Goal: Information Seeking & Learning: Learn about a topic

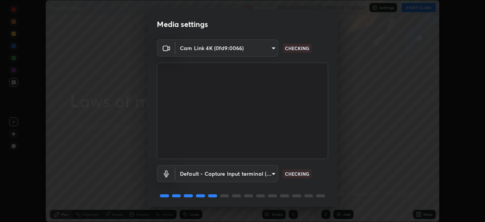
scroll to position [27, 0]
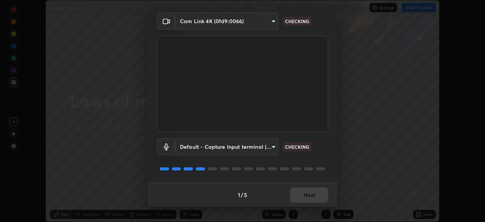
click at [310, 189] on div "1 / 5 Next" at bounding box center [242, 194] width 189 height 24
click at [308, 193] on div "1 / 5 Next" at bounding box center [242, 194] width 189 height 24
click at [308, 194] on div "1 / 5 Next" at bounding box center [242, 194] width 189 height 24
click at [305, 197] on div "1 / 5 Next" at bounding box center [242, 194] width 189 height 24
click at [306, 197] on div "1 / 5 Next" at bounding box center [242, 194] width 189 height 24
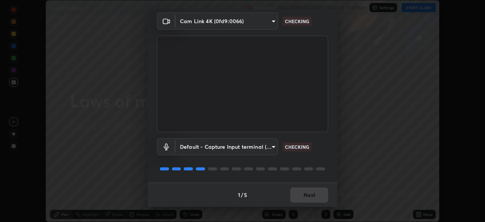
click at [307, 197] on div "1 / 5 Next" at bounding box center [242, 194] width 189 height 24
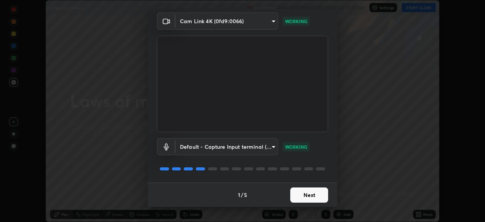
click at [311, 195] on button "Next" at bounding box center [309, 194] width 38 height 15
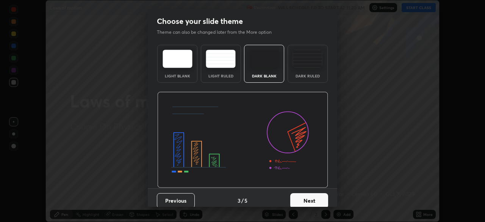
scroll to position [6, 0]
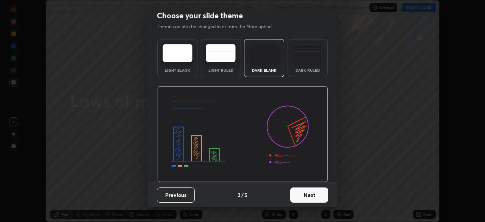
click at [299, 194] on button "Next" at bounding box center [309, 194] width 38 height 15
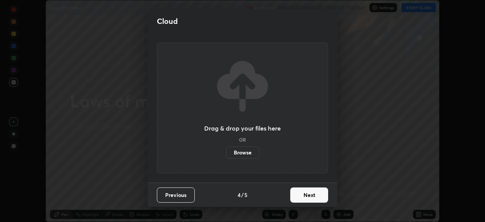
click at [300, 195] on button "Next" at bounding box center [309, 194] width 38 height 15
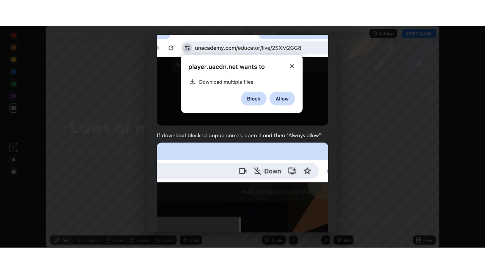
scroll to position [181, 0]
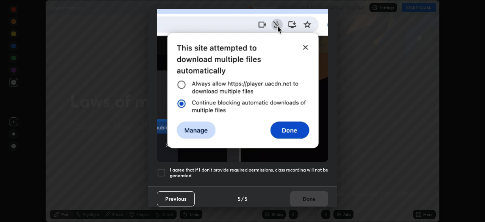
click at [163, 171] on div at bounding box center [161, 172] width 9 height 9
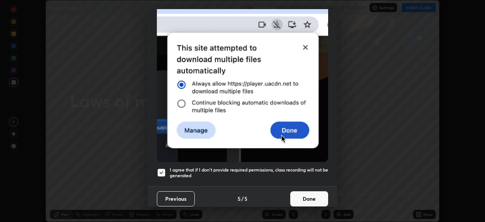
click at [307, 196] on button "Done" at bounding box center [309, 198] width 38 height 15
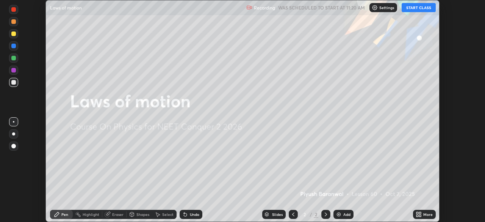
click at [412, 9] on button "START CLASS" at bounding box center [419, 7] width 34 height 9
click at [420, 213] on icon at bounding box center [420, 213] width 2 height 2
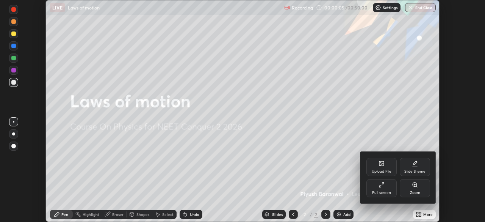
click at [390, 189] on div "Full screen" at bounding box center [381, 188] width 30 height 18
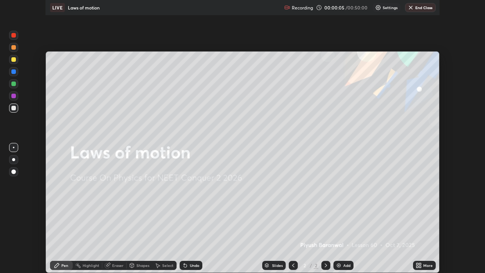
scroll to position [273, 485]
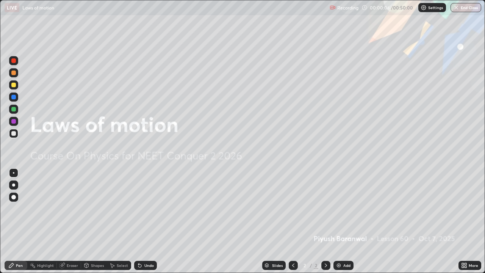
click at [342, 221] on div "Add" at bounding box center [343, 265] width 20 height 9
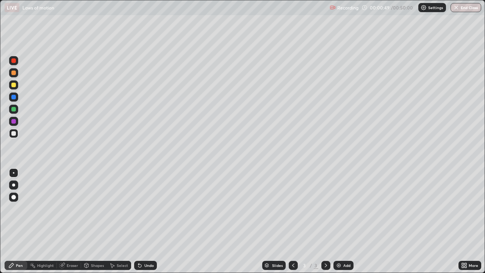
click at [13, 85] on div at bounding box center [13, 85] width 5 height 5
click at [94, 221] on div "Shapes" at bounding box center [94, 265] width 26 height 9
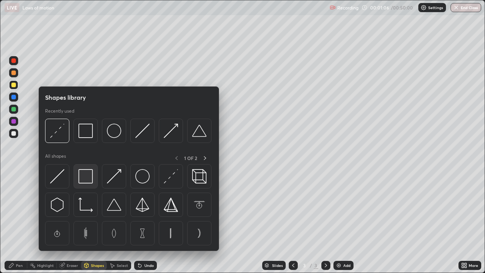
click at [86, 175] on img at bounding box center [85, 176] width 14 height 14
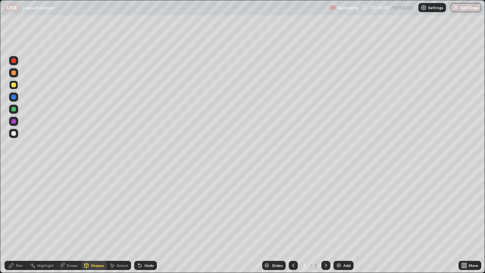
click at [13, 98] on div at bounding box center [13, 97] width 5 height 5
click at [121, 221] on div "Select" at bounding box center [122, 265] width 11 height 4
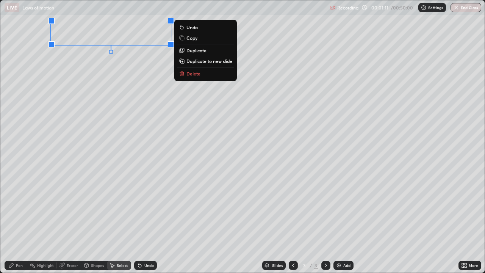
click at [118, 97] on div "0 ° Undo Copy Duplicate Duplicate to new slide Delete" at bounding box center [242, 136] width 484 height 272
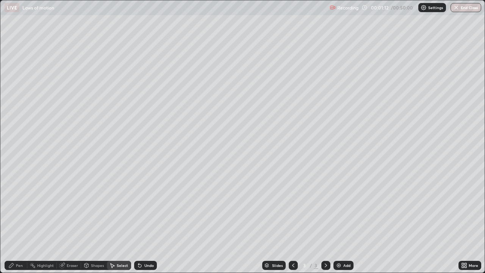
click at [17, 221] on div "Pen" at bounding box center [19, 265] width 7 height 4
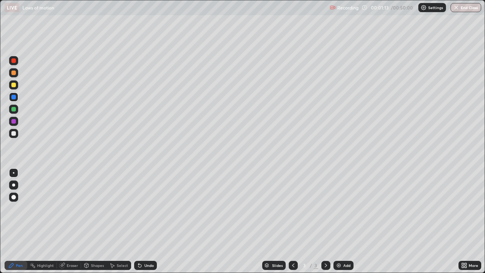
click at [14, 134] on div at bounding box center [13, 133] width 5 height 5
click at [15, 86] on div at bounding box center [13, 85] width 5 height 5
click at [116, 221] on div "Select" at bounding box center [119, 265] width 24 height 9
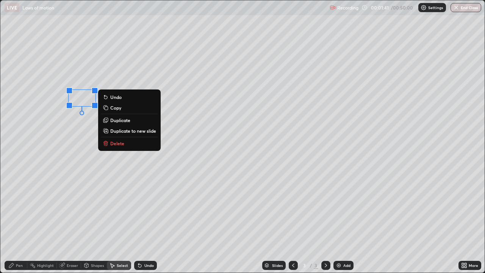
click at [117, 145] on p "Delete" at bounding box center [117, 143] width 14 height 6
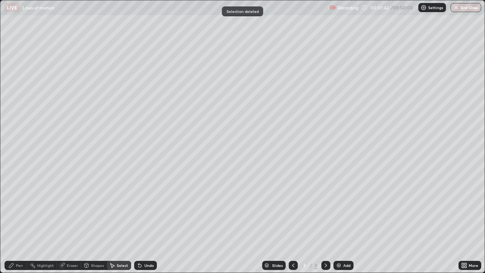
click at [21, 221] on div "Pen" at bounding box center [19, 265] width 7 height 4
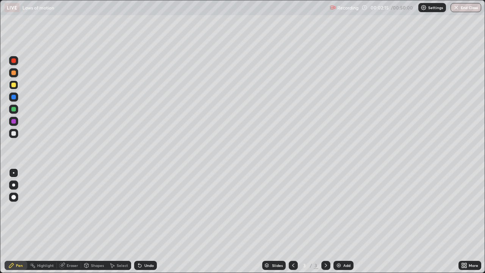
click at [14, 111] on div at bounding box center [13, 109] width 5 height 5
click at [120, 221] on div "Select" at bounding box center [122, 265] width 11 height 4
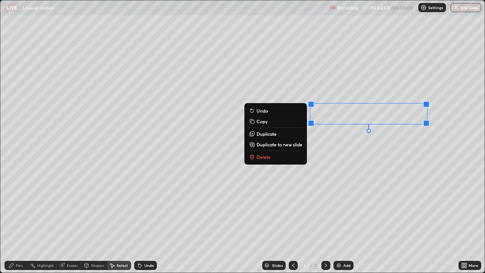
click at [285, 157] on button "Delete" at bounding box center [275, 156] width 56 height 9
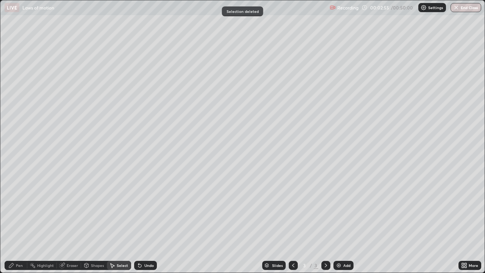
click at [20, 221] on div "Pen" at bounding box center [19, 265] width 7 height 4
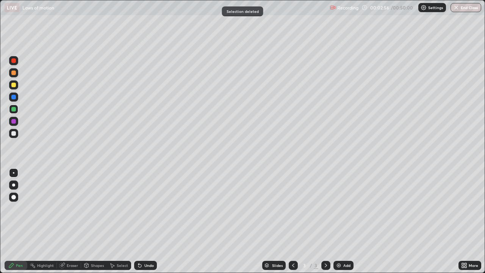
click at [12, 133] on div at bounding box center [13, 133] width 5 height 5
click at [14, 134] on div at bounding box center [13, 133] width 5 height 5
click at [13, 110] on div at bounding box center [13, 109] width 5 height 5
click at [15, 135] on div at bounding box center [13, 133] width 5 height 5
click at [341, 221] on img at bounding box center [339, 265] width 6 height 6
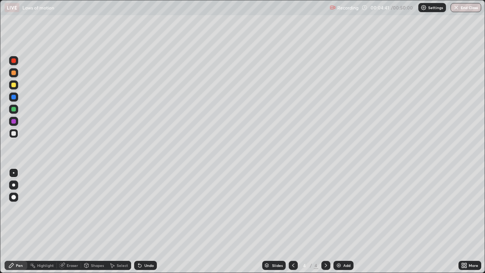
click at [12, 86] on div at bounding box center [13, 85] width 5 height 5
click at [96, 221] on div "Shapes" at bounding box center [94, 265] width 26 height 9
click at [117, 221] on div "Select" at bounding box center [119, 265] width 24 height 9
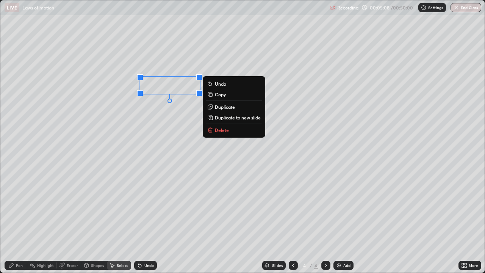
click at [213, 129] on icon at bounding box center [210, 130] width 6 height 6
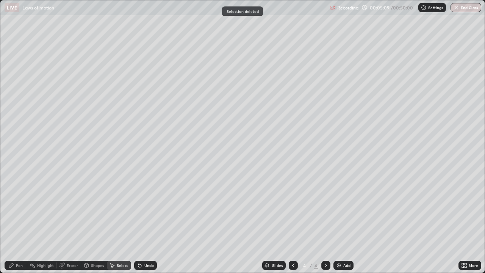
click at [19, 221] on div "Pen" at bounding box center [16, 265] width 23 height 9
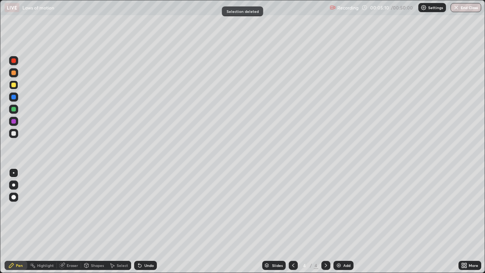
click at [14, 109] on div at bounding box center [13, 109] width 5 height 5
click at [15, 85] on div at bounding box center [13, 85] width 5 height 5
click at [14, 135] on div at bounding box center [13, 133] width 5 height 5
click at [15, 86] on div at bounding box center [13, 85] width 5 height 5
click at [14, 109] on div at bounding box center [13, 109] width 5 height 5
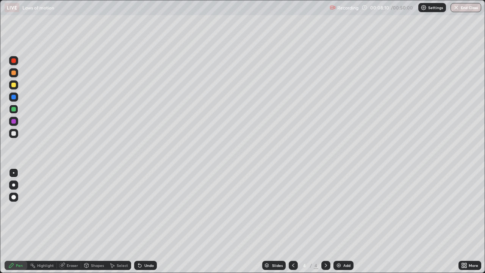
click at [13, 85] on div at bounding box center [13, 85] width 5 height 5
click at [14, 109] on div at bounding box center [13, 109] width 5 height 5
click at [14, 85] on div at bounding box center [13, 85] width 5 height 5
click at [341, 221] on div "Add" at bounding box center [343, 265] width 20 height 9
click at [14, 134] on div at bounding box center [13, 133] width 5 height 5
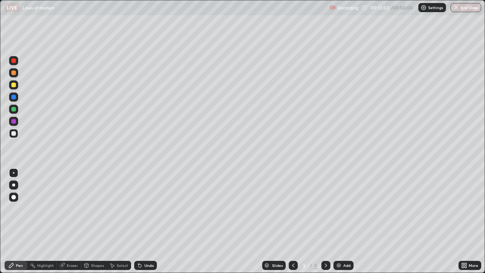
click at [146, 221] on div "Undo" at bounding box center [148, 265] width 9 height 4
click at [145, 221] on div "Undo" at bounding box center [145, 265] width 23 height 9
click at [146, 221] on div "Undo" at bounding box center [145, 265] width 23 height 9
click at [16, 134] on div at bounding box center [13, 133] width 9 height 9
click at [14, 86] on div at bounding box center [13, 85] width 5 height 5
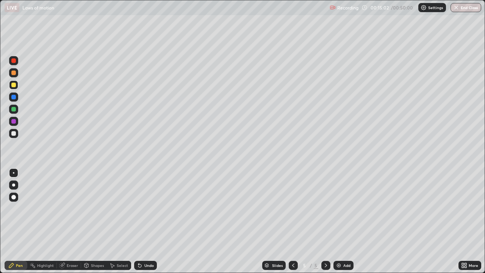
click at [65, 221] on div "Eraser" at bounding box center [69, 265] width 24 height 9
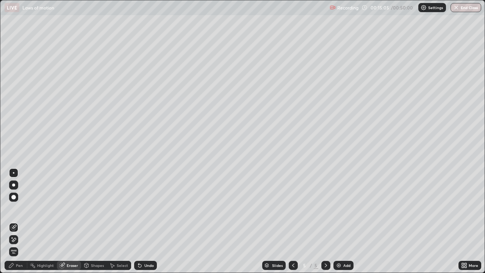
click at [20, 221] on div "Pen" at bounding box center [19, 265] width 7 height 4
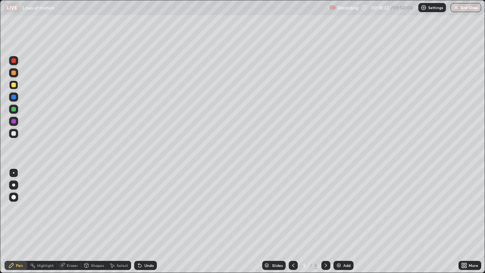
click at [344, 221] on div "Add" at bounding box center [343, 265] width 20 height 9
click at [96, 221] on div "Shapes" at bounding box center [94, 265] width 26 height 9
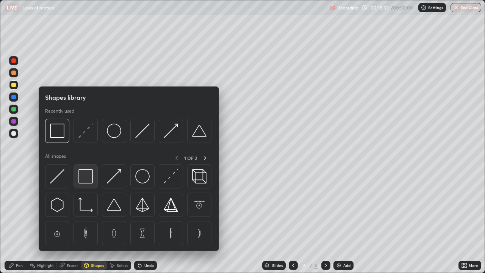
click at [89, 174] on img at bounding box center [85, 176] width 14 height 14
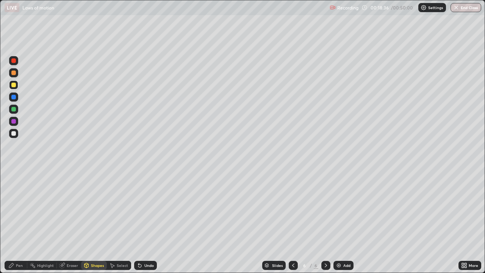
click at [18, 221] on div "Pen" at bounding box center [19, 265] width 7 height 4
click at [13, 133] on div at bounding box center [13, 133] width 5 height 5
click at [94, 221] on div "Shapes" at bounding box center [94, 265] width 26 height 9
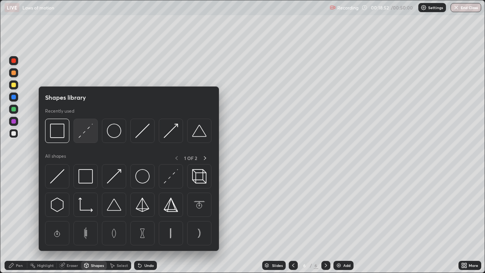
click at [88, 132] on img at bounding box center [85, 130] width 14 height 14
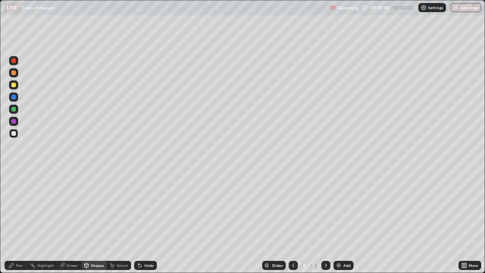
click at [119, 221] on div "Select" at bounding box center [119, 265] width 24 height 9
click at [207, 167] on div "0 ° Undo Copy Duplicate Duplicate to new slide Delete" at bounding box center [242, 136] width 484 height 272
click at [20, 221] on div "Pen" at bounding box center [19, 265] width 7 height 4
click at [14, 87] on div at bounding box center [13, 85] width 5 height 5
click at [14, 85] on div at bounding box center [13, 85] width 5 height 5
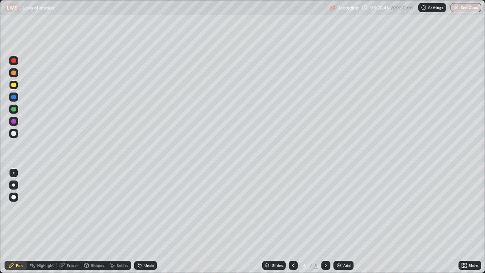
click at [12, 134] on div at bounding box center [13, 133] width 5 height 5
click at [14, 110] on div at bounding box center [13, 109] width 5 height 5
click at [13, 84] on div at bounding box center [13, 85] width 5 height 5
click at [13, 73] on div at bounding box center [13, 72] width 5 height 5
click at [12, 100] on div at bounding box center [13, 96] width 9 height 9
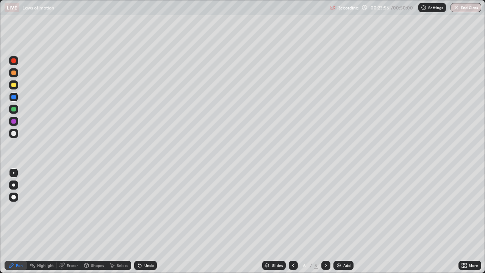
click at [14, 86] on div at bounding box center [13, 85] width 5 height 5
click at [14, 134] on div at bounding box center [13, 133] width 5 height 5
click at [325, 221] on icon at bounding box center [326, 265] width 6 height 6
click at [343, 221] on div "Add" at bounding box center [346, 265] width 7 height 4
click at [13, 86] on div at bounding box center [13, 85] width 5 height 5
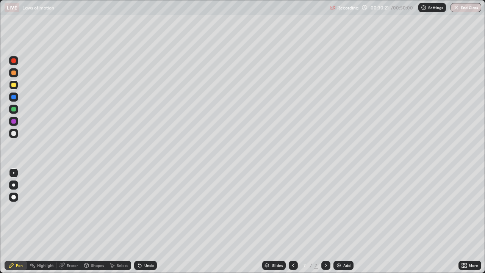
click at [14, 134] on div at bounding box center [13, 133] width 5 height 5
click at [339, 221] on div "Add" at bounding box center [343, 265] width 20 height 9
click at [14, 86] on div at bounding box center [13, 85] width 5 height 5
click at [14, 74] on div at bounding box center [13, 72] width 5 height 5
click at [142, 221] on div "Undo" at bounding box center [145, 265] width 23 height 9
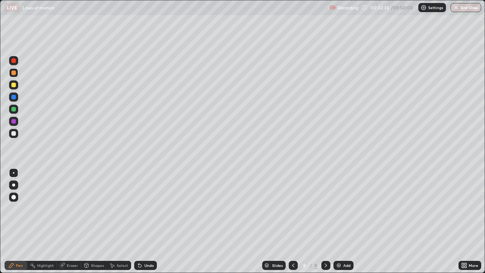
click at [147, 221] on div "Undo" at bounding box center [148, 265] width 9 height 4
click at [152, 221] on div "Undo" at bounding box center [145, 265] width 23 height 9
click at [14, 109] on div at bounding box center [13, 109] width 5 height 5
click at [339, 221] on div "Add" at bounding box center [343, 265] width 20 height 9
click at [12, 87] on div at bounding box center [13, 85] width 5 height 5
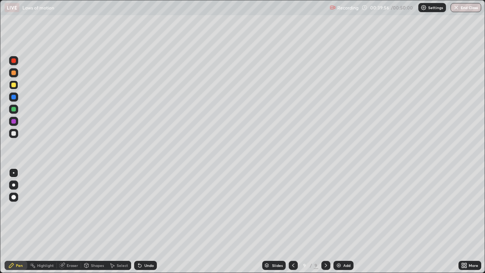
click at [14, 75] on div at bounding box center [13, 72] width 5 height 5
click at [150, 221] on div "Undo" at bounding box center [148, 265] width 9 height 4
click at [344, 221] on div "Add" at bounding box center [346, 265] width 7 height 4
click at [98, 221] on div "Shapes" at bounding box center [94, 265] width 26 height 9
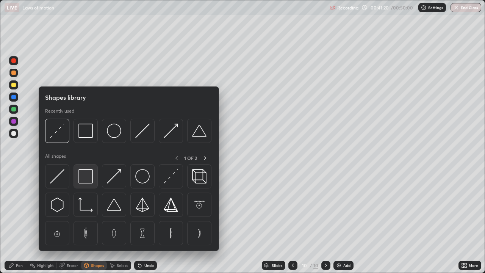
click at [88, 181] on img at bounding box center [85, 176] width 14 height 14
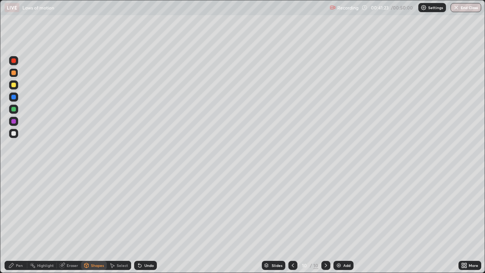
click at [13, 88] on div at bounding box center [13, 84] width 9 height 9
click at [13, 135] on div at bounding box center [13, 133] width 5 height 5
click at [144, 221] on div "Undo" at bounding box center [145, 265] width 23 height 9
click at [18, 221] on div "Pen" at bounding box center [19, 265] width 7 height 4
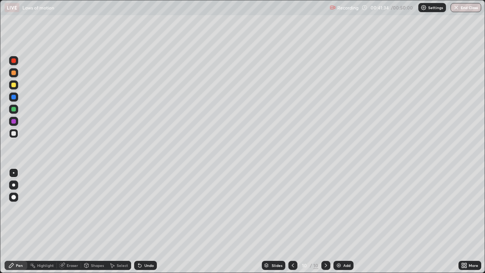
click at [91, 221] on div "Shapes" at bounding box center [94, 265] width 26 height 9
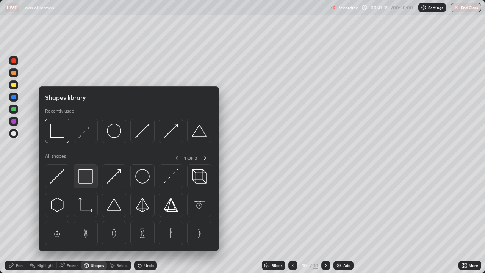
click at [88, 174] on img at bounding box center [85, 176] width 14 height 14
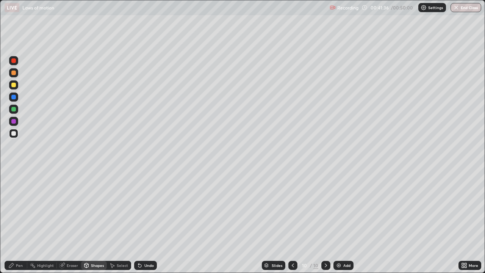
click at [14, 74] on div at bounding box center [13, 72] width 5 height 5
click at [15, 134] on div at bounding box center [13, 133] width 5 height 5
click at [146, 221] on div "Undo" at bounding box center [148, 265] width 9 height 4
click at [20, 221] on div "Pen" at bounding box center [19, 265] width 7 height 4
click at [13, 109] on div at bounding box center [13, 109] width 5 height 5
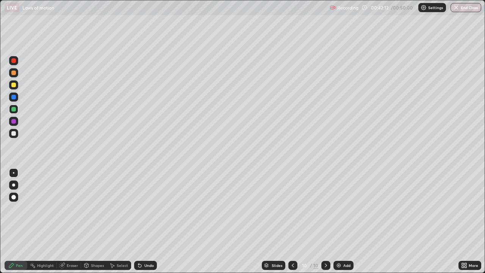
click at [13, 87] on div at bounding box center [13, 85] width 5 height 5
click at [12, 84] on div at bounding box center [13, 85] width 5 height 5
click at [14, 109] on div at bounding box center [13, 109] width 5 height 5
click at [144, 221] on div "Undo" at bounding box center [148, 265] width 9 height 4
click at [145, 221] on div "Undo" at bounding box center [148, 265] width 9 height 4
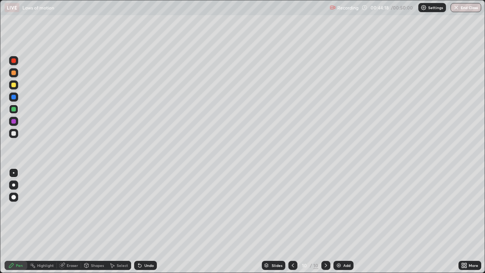
click at [121, 221] on div "Select" at bounding box center [122, 265] width 11 height 4
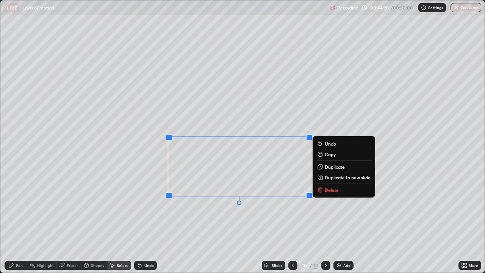
click at [326, 188] on p "Delete" at bounding box center [332, 190] width 14 height 6
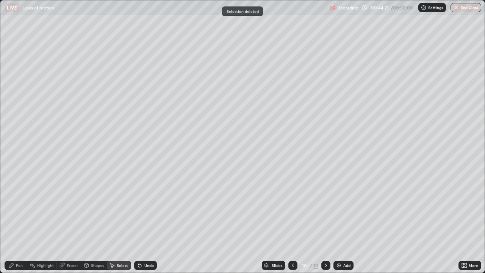
click at [16, 221] on div "Pen" at bounding box center [19, 265] width 7 height 4
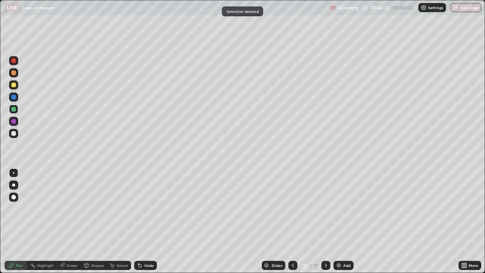
click at [14, 86] on div at bounding box center [13, 85] width 5 height 5
click at [14, 73] on div at bounding box center [13, 72] width 5 height 5
click at [67, 221] on div "Eraser" at bounding box center [72, 265] width 11 height 4
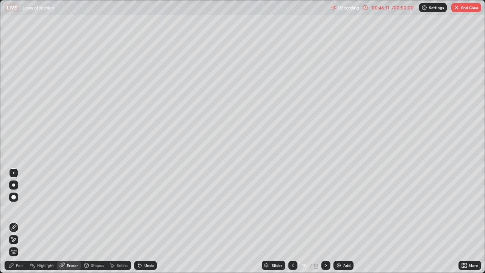
click at [23, 221] on div "Pen" at bounding box center [16, 265] width 23 height 9
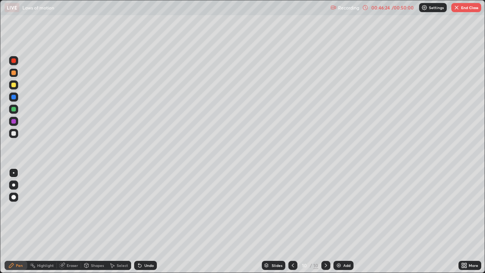
click at [13, 134] on div at bounding box center [13, 133] width 5 height 5
click at [344, 221] on div "Add" at bounding box center [343, 265] width 20 height 9
click at [93, 221] on div "Shapes" at bounding box center [97, 265] width 13 height 4
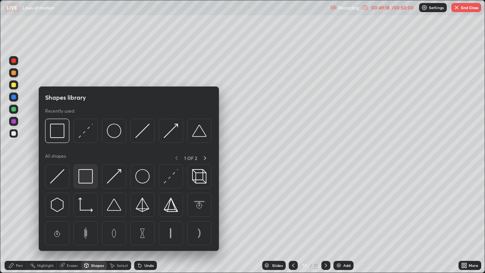
click at [88, 176] on img at bounding box center [85, 176] width 14 height 14
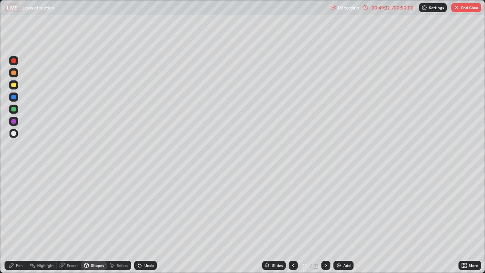
click at [118, 221] on div "Select" at bounding box center [122, 265] width 11 height 4
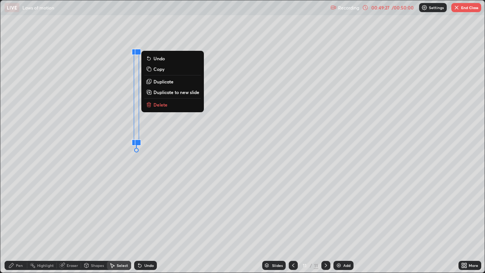
click at [168, 82] on p "Duplicate" at bounding box center [163, 81] width 20 height 6
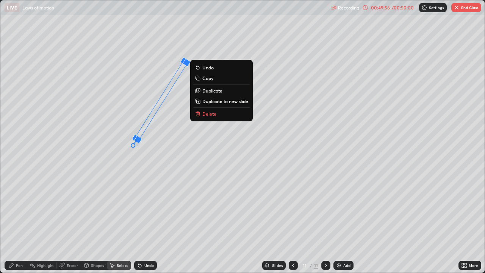
click at [133, 145] on div "32 ° Undo Copy Duplicate Duplicate to new slide Delete" at bounding box center [242, 136] width 484 height 272
click at [156, 157] on div "33 ° Undo Copy Duplicate Duplicate to new slide Delete" at bounding box center [242, 136] width 484 height 272
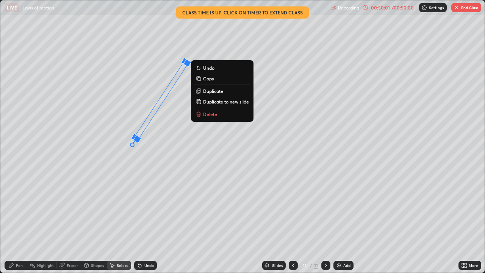
click at [204, 115] on p "Delete" at bounding box center [210, 114] width 14 height 6
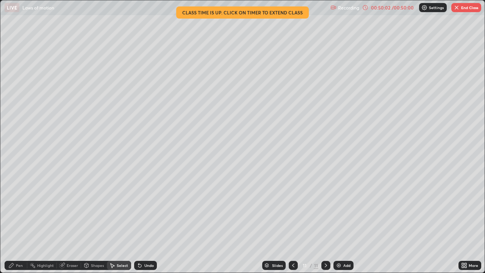
click at [17, 221] on div "Pen" at bounding box center [19, 265] width 7 height 4
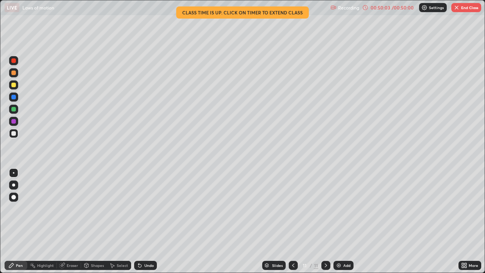
click at [15, 132] on div at bounding box center [13, 133] width 5 height 5
click at [145, 221] on div "Undo" at bounding box center [148, 265] width 9 height 4
click at [14, 85] on div at bounding box center [13, 85] width 5 height 5
click at [95, 221] on div "Shapes" at bounding box center [97, 265] width 13 height 4
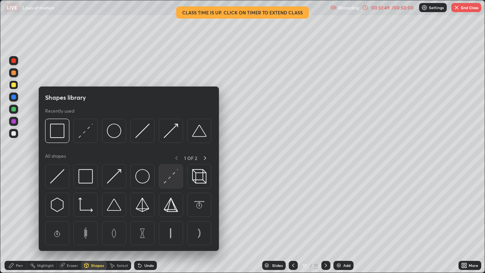
click at [169, 175] on img at bounding box center [171, 176] width 14 height 14
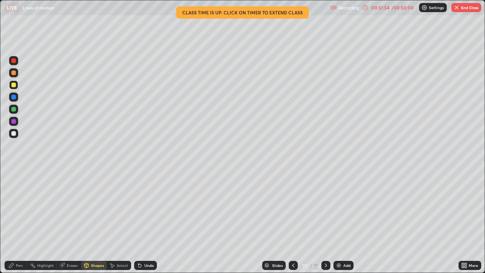
click at [17, 221] on div "Pen" at bounding box center [16, 265] width 23 height 9
click at [14, 133] on div at bounding box center [13, 133] width 5 height 5
click at [138, 221] on icon at bounding box center [138, 263] width 1 height 1
click at [137, 221] on div "Undo" at bounding box center [145, 265] width 23 height 9
click at [140, 221] on div "Undo" at bounding box center [145, 265] width 23 height 9
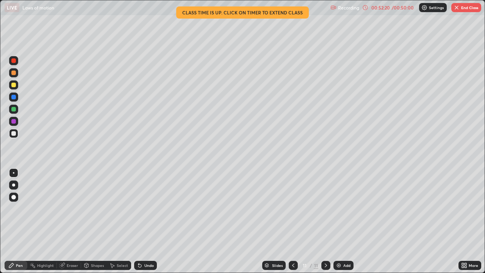
click at [139, 221] on div "Undo" at bounding box center [145, 265] width 23 height 9
click at [13, 72] on div at bounding box center [13, 72] width 5 height 5
click at [41, 221] on div "Highlight" at bounding box center [45, 265] width 17 height 4
click at [13, 221] on icon at bounding box center [11, 265] width 5 height 5
click at [12, 135] on div at bounding box center [13, 133] width 5 height 5
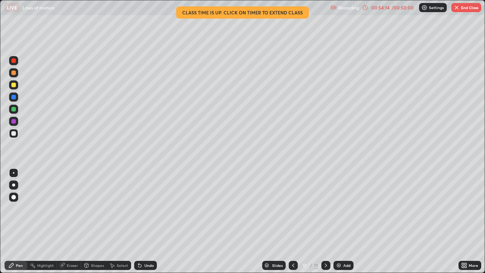
click at [69, 221] on div "Eraser" at bounding box center [72, 265] width 11 height 4
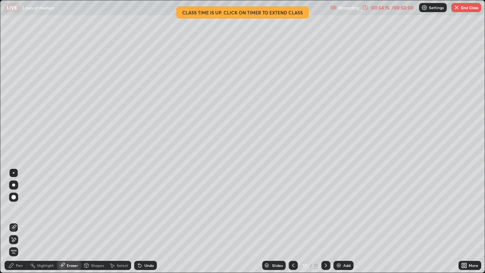
click at [14, 221] on div "Pen" at bounding box center [16, 265] width 23 height 9
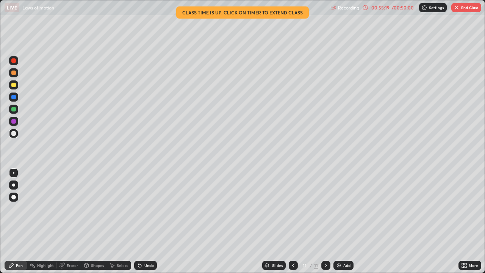
click at [289, 221] on div at bounding box center [293, 265] width 9 height 15
click at [325, 221] on icon at bounding box center [326, 265] width 6 height 6
click at [292, 221] on icon at bounding box center [293, 265] width 6 height 6
click at [325, 221] on icon at bounding box center [326, 265] width 6 height 6
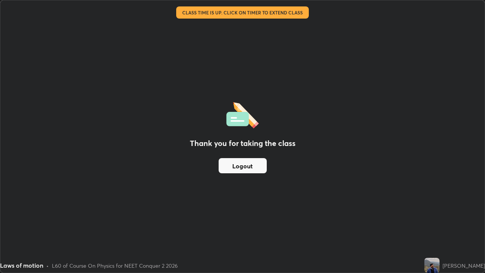
click at [358, 177] on div "Thank you for taking the class Logout" at bounding box center [242, 136] width 484 height 272
click at [358, 178] on div "Thank you for taking the class Logout" at bounding box center [242, 136] width 484 height 272
click at [326, 172] on div "Thank you for taking the class Logout" at bounding box center [242, 136] width 484 height 272
click at [348, 193] on div "Thank you for taking the class Logout" at bounding box center [242, 136] width 484 height 272
click at [347, 192] on div "Thank you for taking the class Logout" at bounding box center [242, 136] width 484 height 272
